Goal: Task Accomplishment & Management: Manage account settings

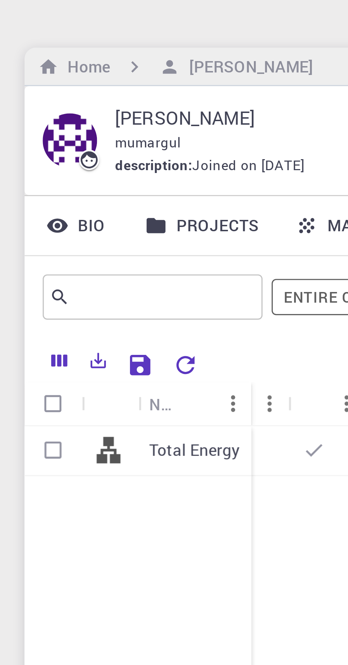
scroll to position [0, 162]
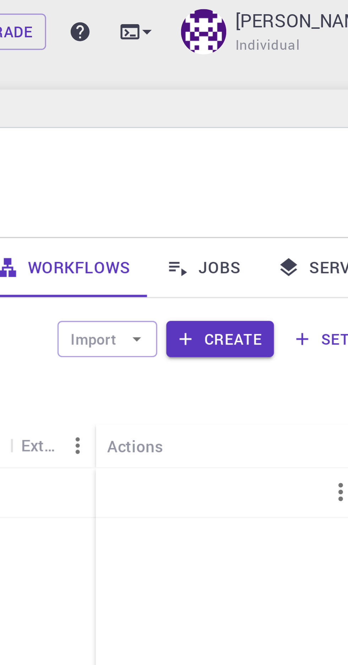
click at [280, 11] on img at bounding box center [284, 10] width 14 height 14
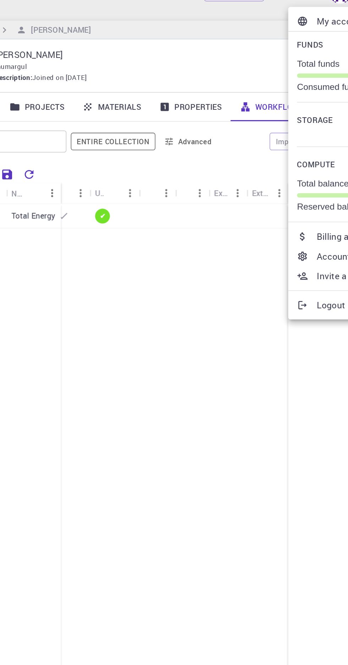
click at [101, 31] on div at bounding box center [174, 332] width 348 height 665
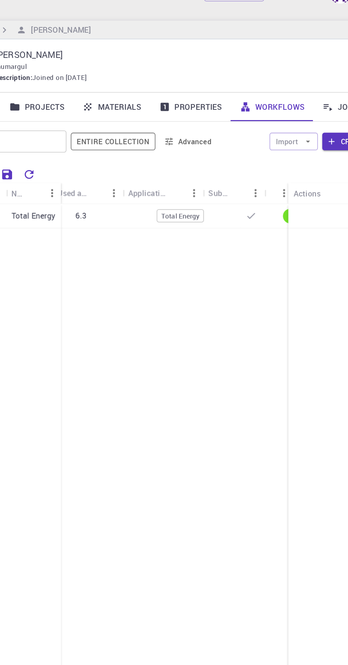
scroll to position [0, 0]
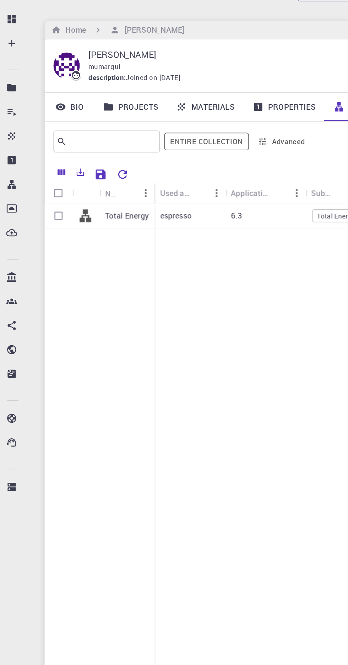
click at [81, 52] on p "[PERSON_NAME]" at bounding box center [194, 50] width 267 height 9
click at [102, 35] on h6 "[PERSON_NAME]" at bounding box center [102, 34] width 42 height 8
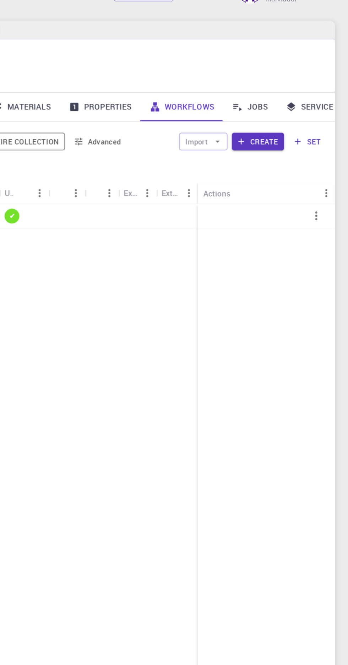
click at [325, 75] on link "Service Levels" at bounding box center [333, 84] width 62 height 18
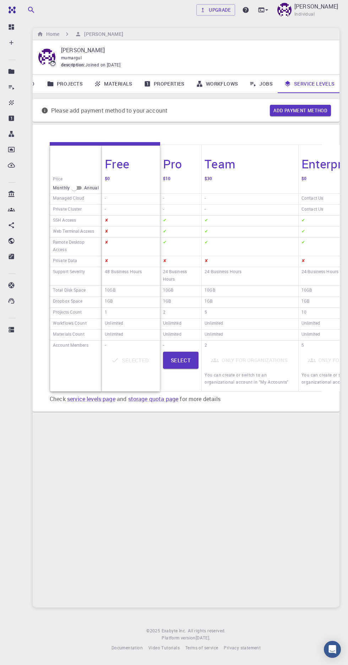
scroll to position [52, 0]
click at [317, 11] on div "[PERSON_NAME] Individual" at bounding box center [316, 10] width 44 height 16
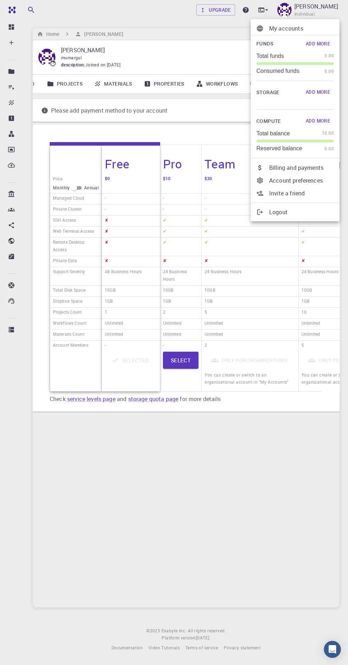
scroll to position [52, 0]
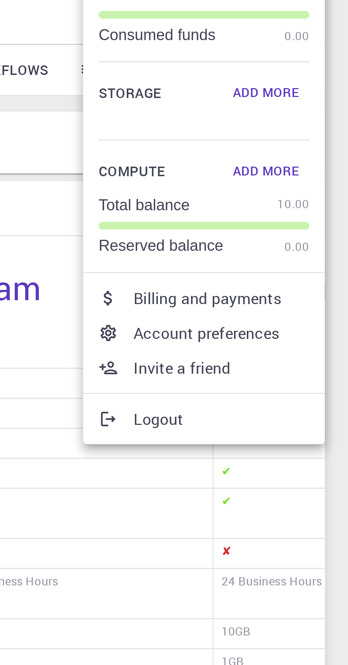
click at [304, 180] on p "Account preferences" at bounding box center [301, 180] width 65 height 9
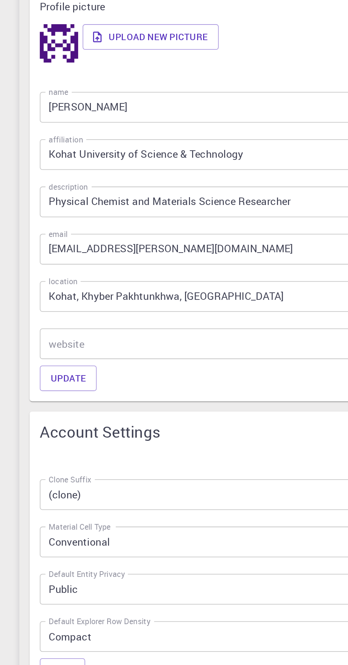
scroll to position [52, 0]
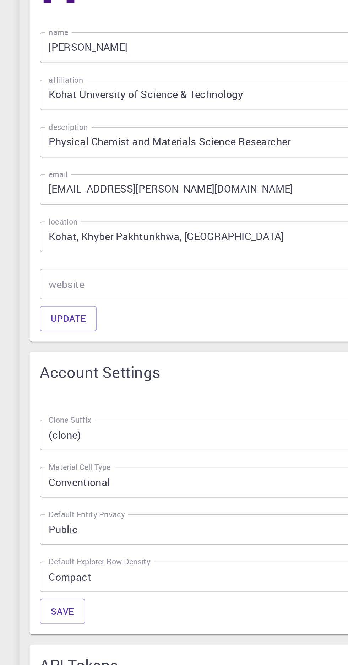
click at [163, 392] on body "Free Dashboard Create New Job New Material Create Material Upload File Import f…" at bounding box center [174, 380] width 348 height 865
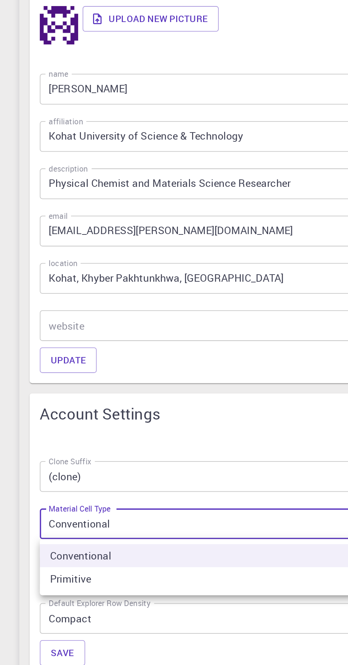
click at [170, 331] on div at bounding box center [174, 332] width 348 height 665
